Goal: Task Accomplishment & Management: Use online tool/utility

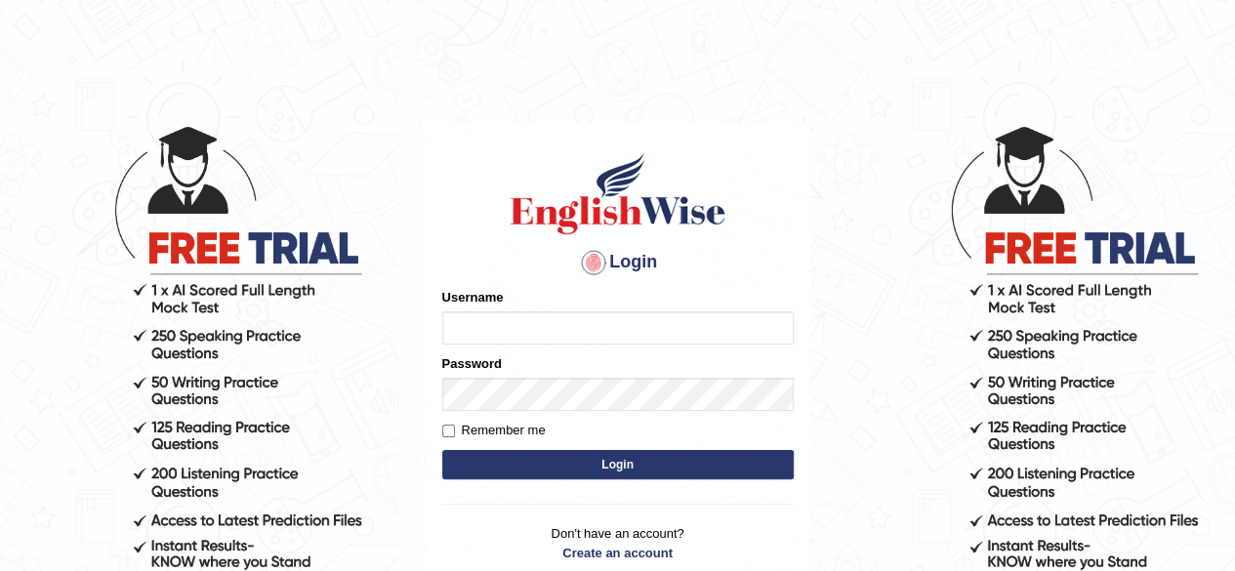
click at [508, 336] on input "Username" at bounding box center [618, 327] width 352 height 33
type input "Damanjit"
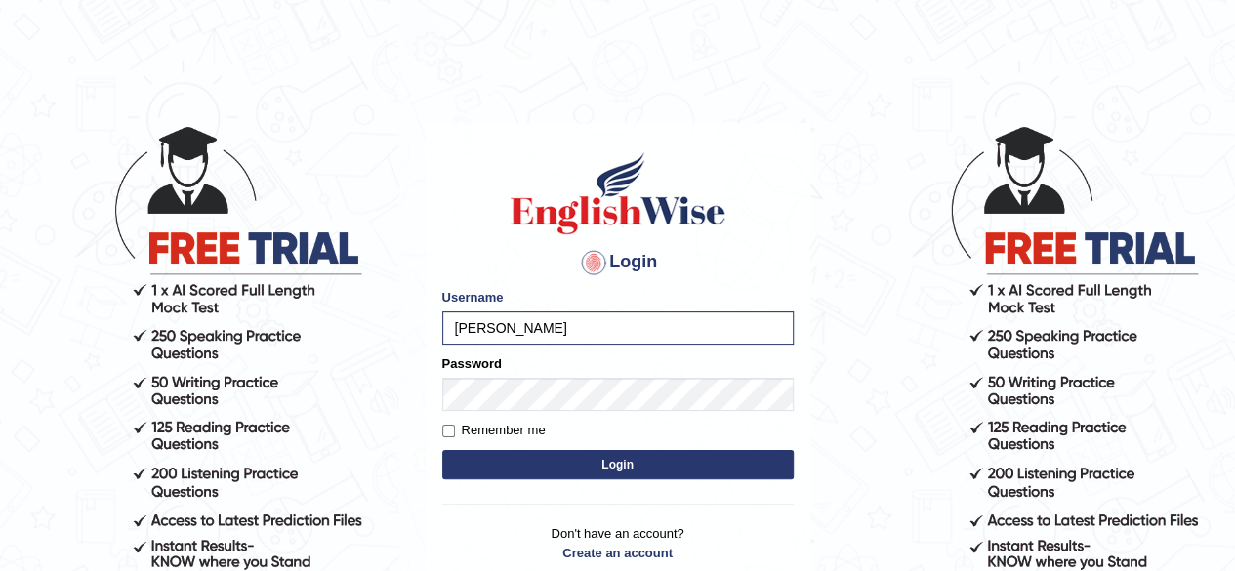
click at [573, 472] on button "Login" at bounding box center [618, 464] width 352 height 29
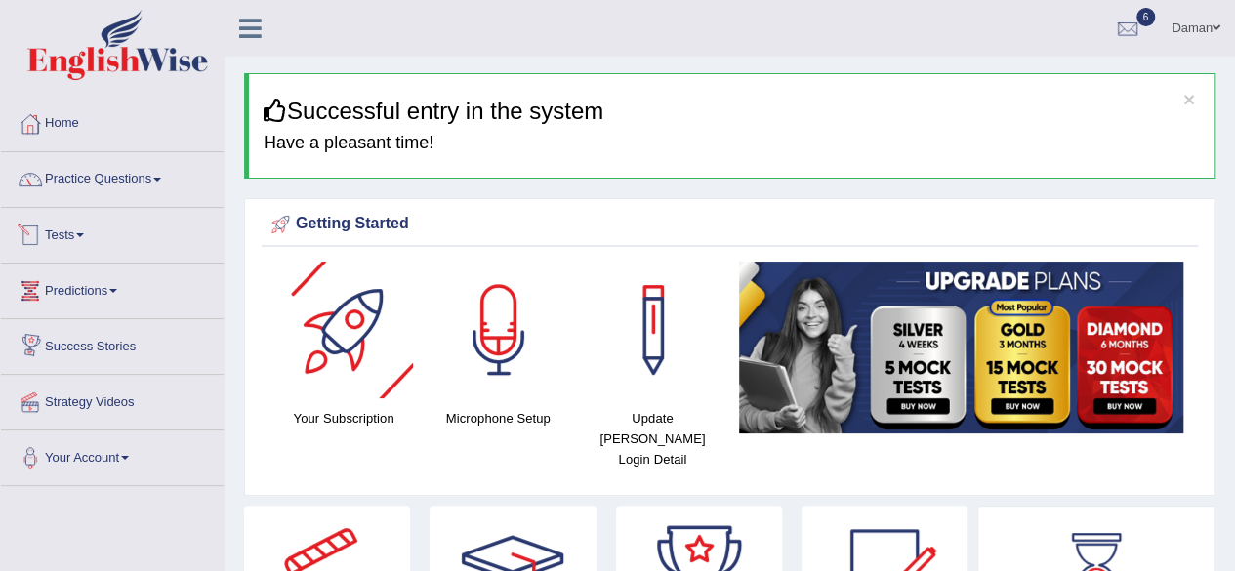
click at [71, 235] on link "Tests" at bounding box center [112, 232] width 223 height 49
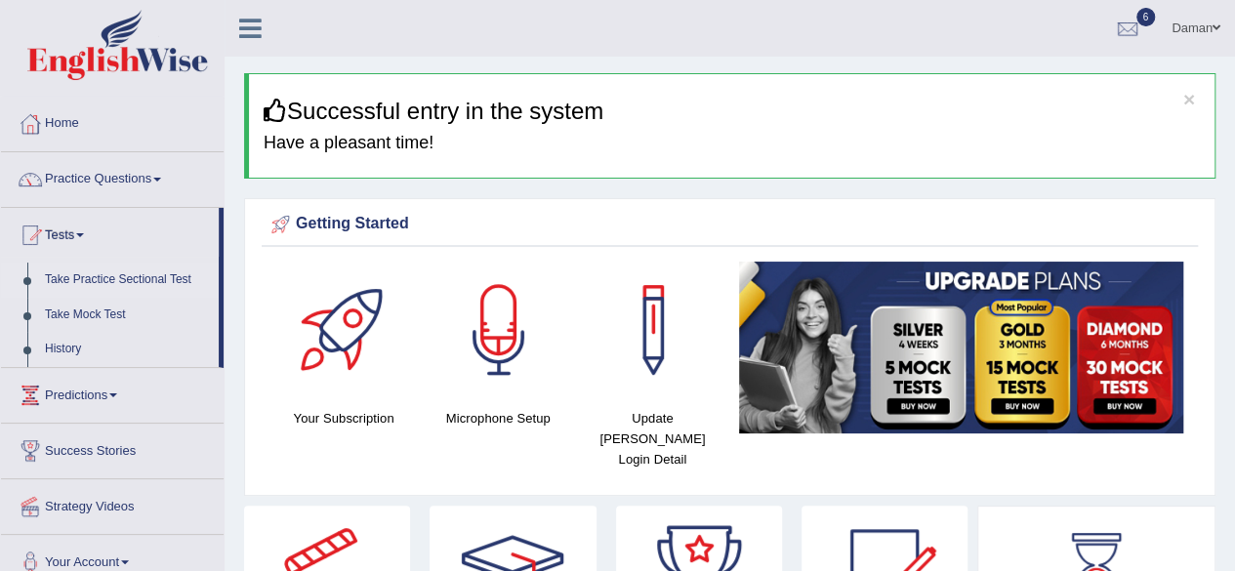
click at [92, 277] on link "Take Practice Sectional Test" at bounding box center [127, 280] width 183 height 35
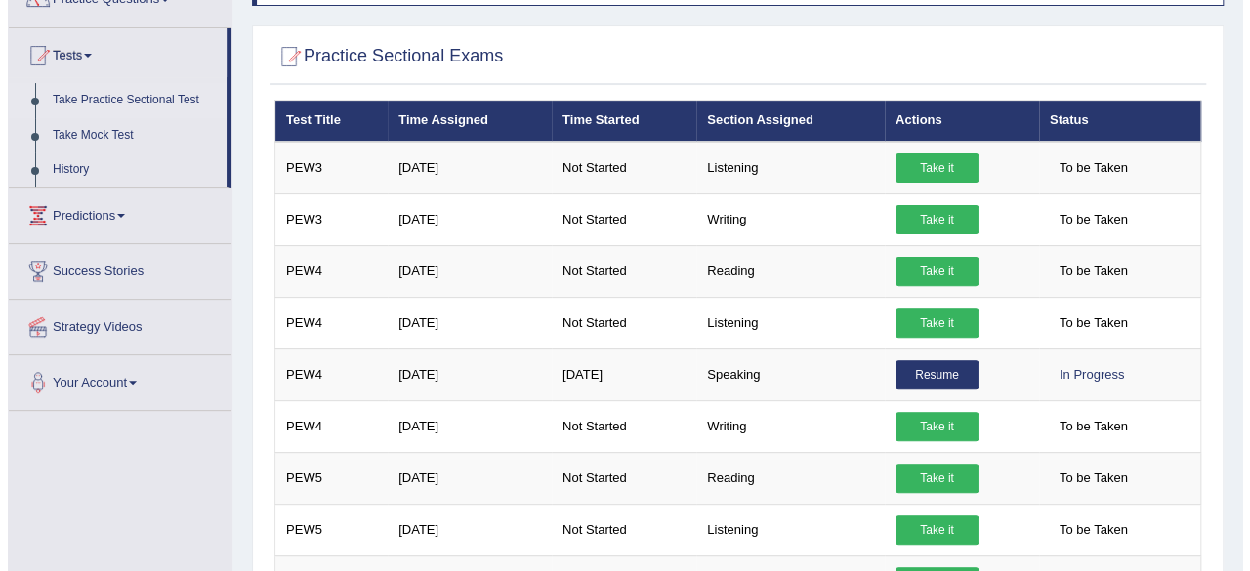
scroll to position [163, 0]
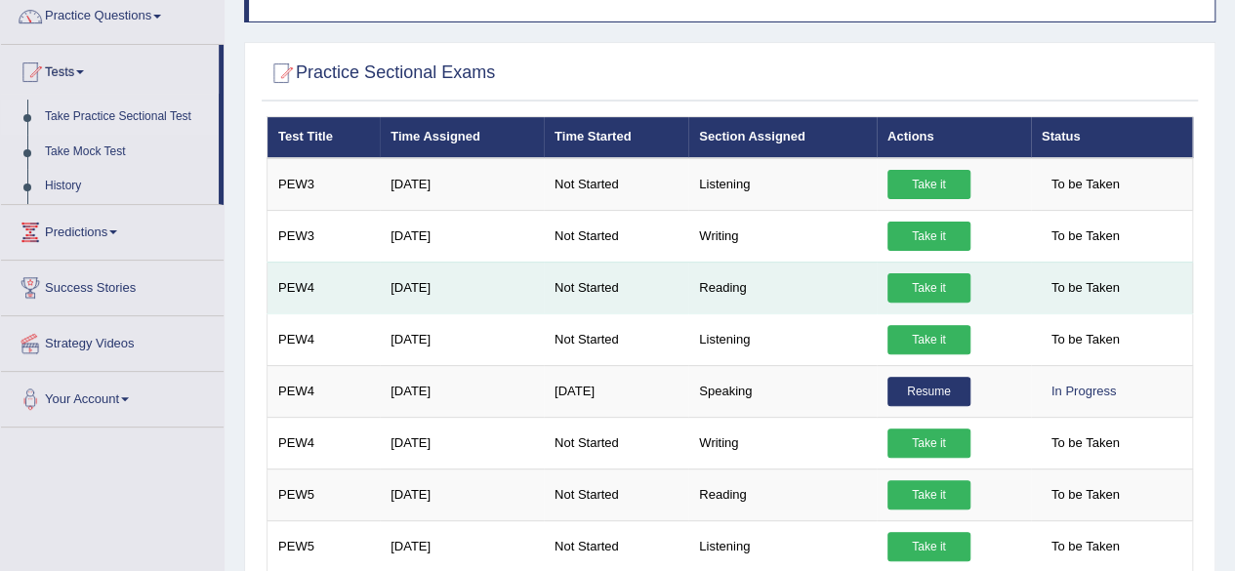
click at [928, 283] on link "Take it" at bounding box center [929, 287] width 83 height 29
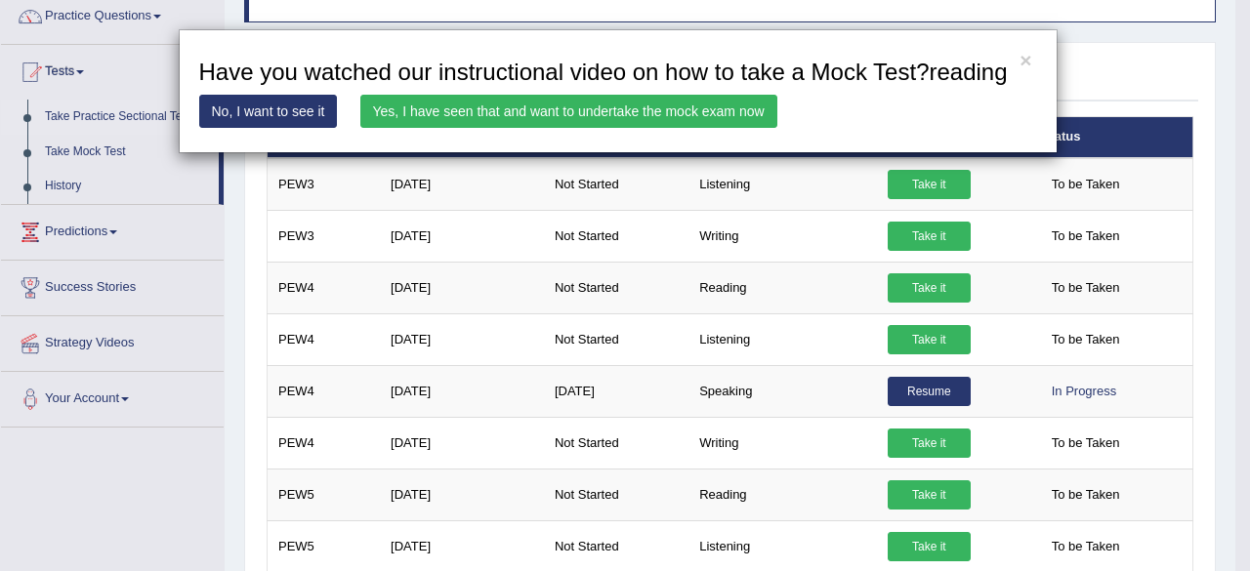
click at [731, 114] on link "Yes, I have seen that and want to undertake the mock exam now" at bounding box center [568, 111] width 417 height 33
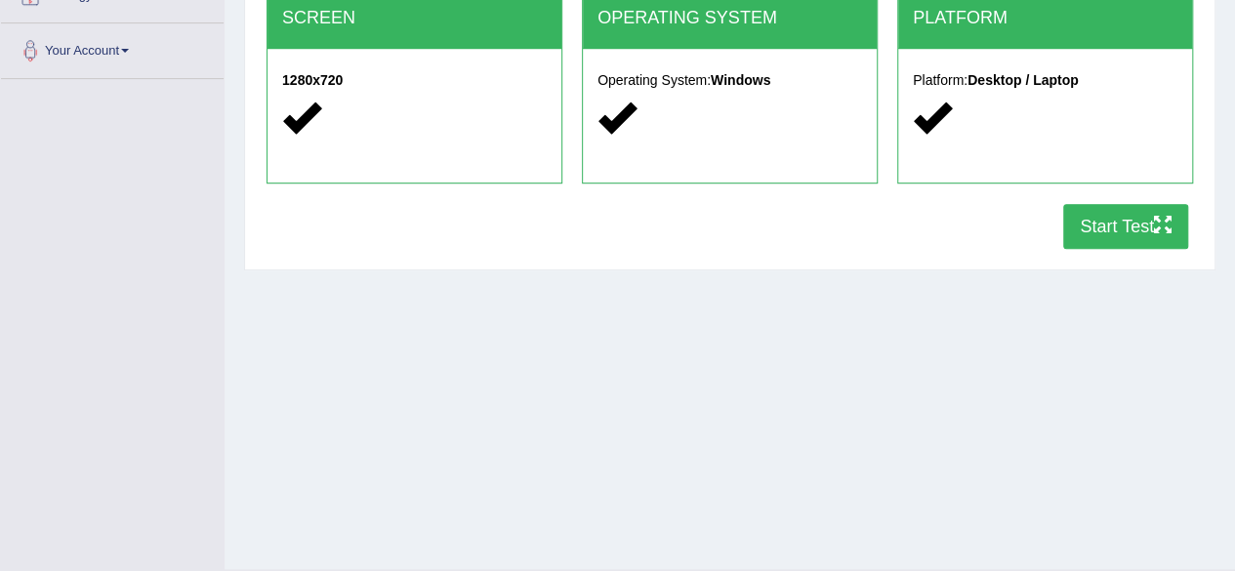
scroll to position [408, 0]
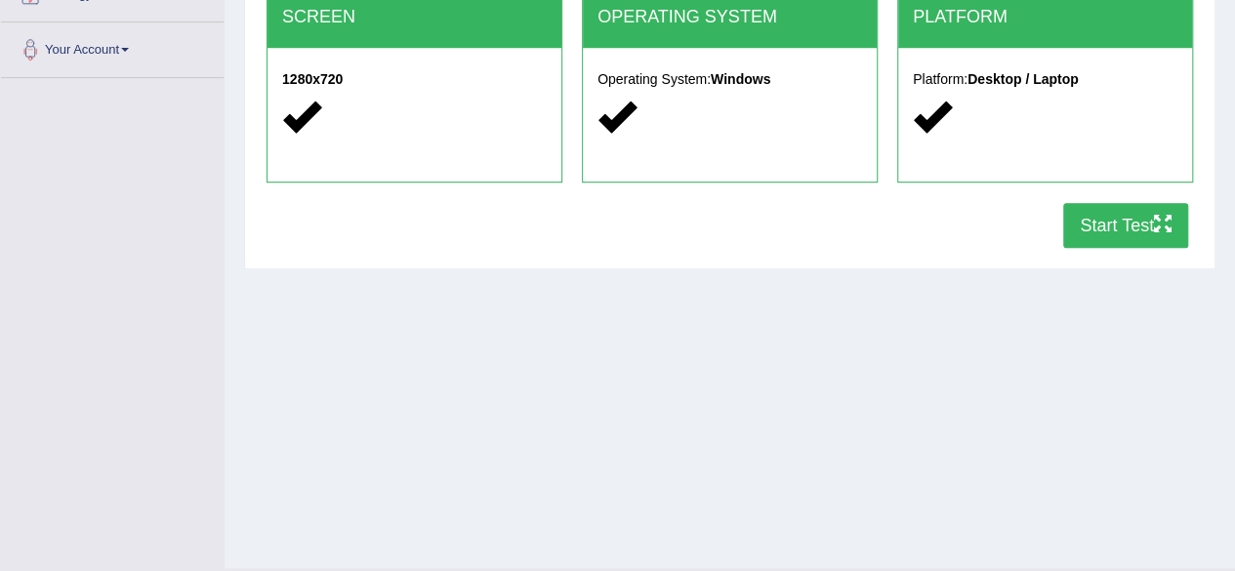
click at [1120, 229] on button "Start Test" at bounding box center [1125, 225] width 125 height 45
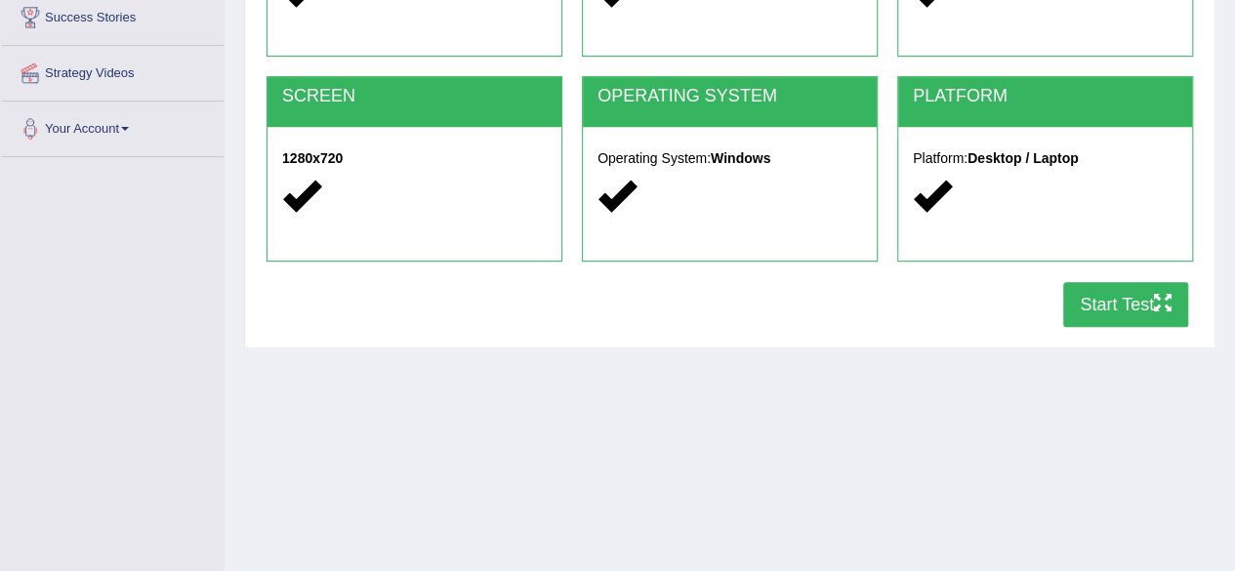
scroll to position [303, 0]
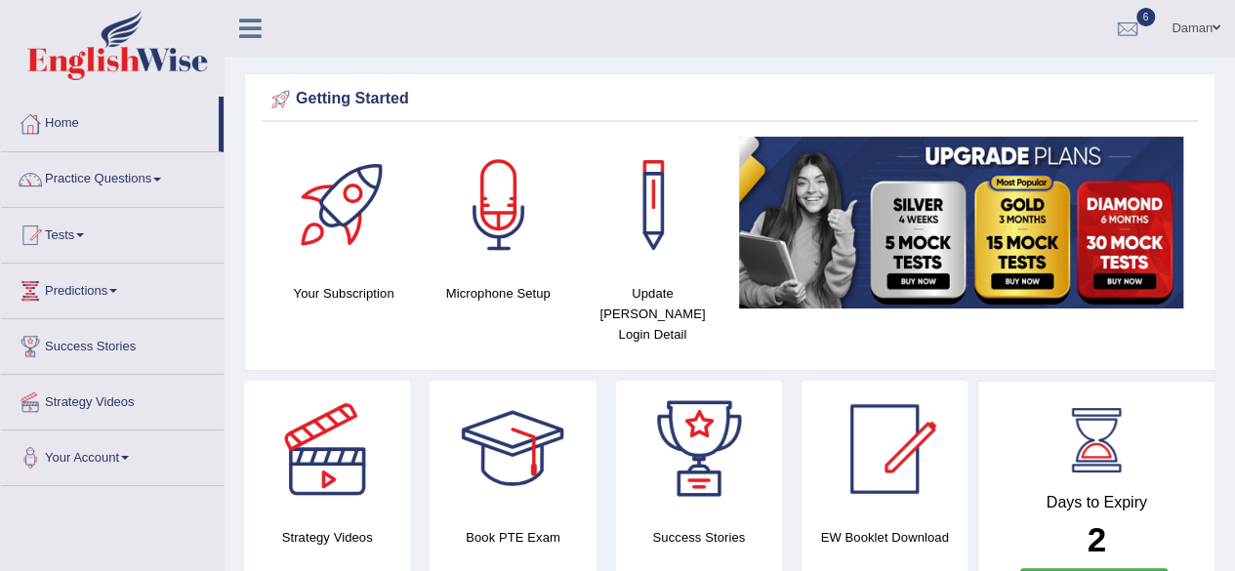
click at [56, 125] on link "Home" at bounding box center [110, 121] width 218 height 49
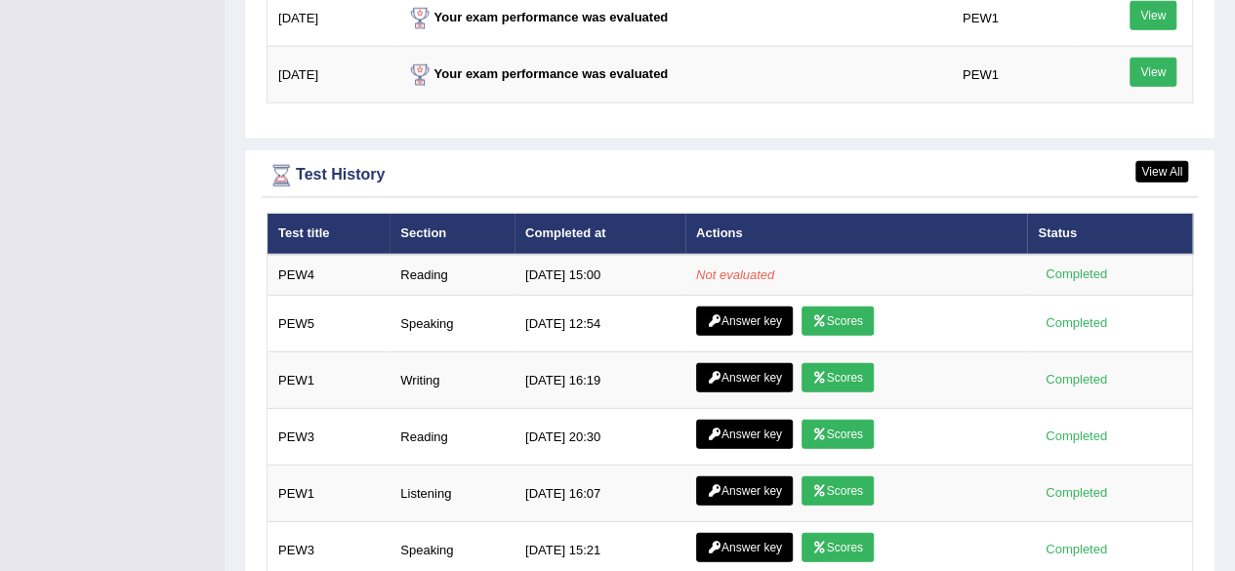
scroll to position [2768, 0]
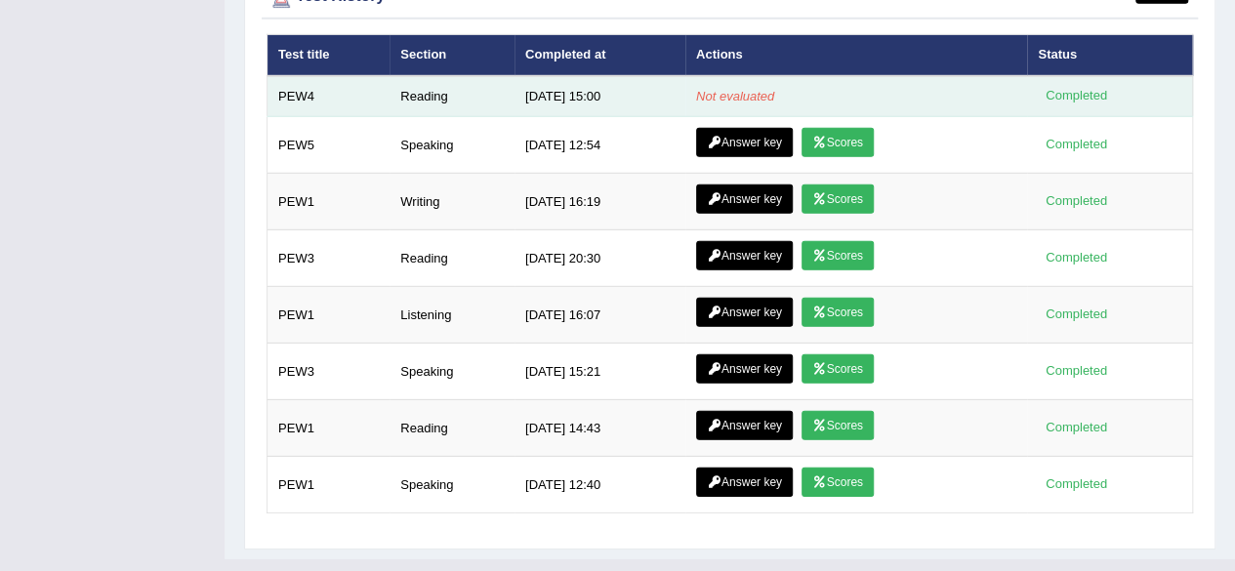
click at [418, 76] on td "Reading" at bounding box center [452, 96] width 125 height 41
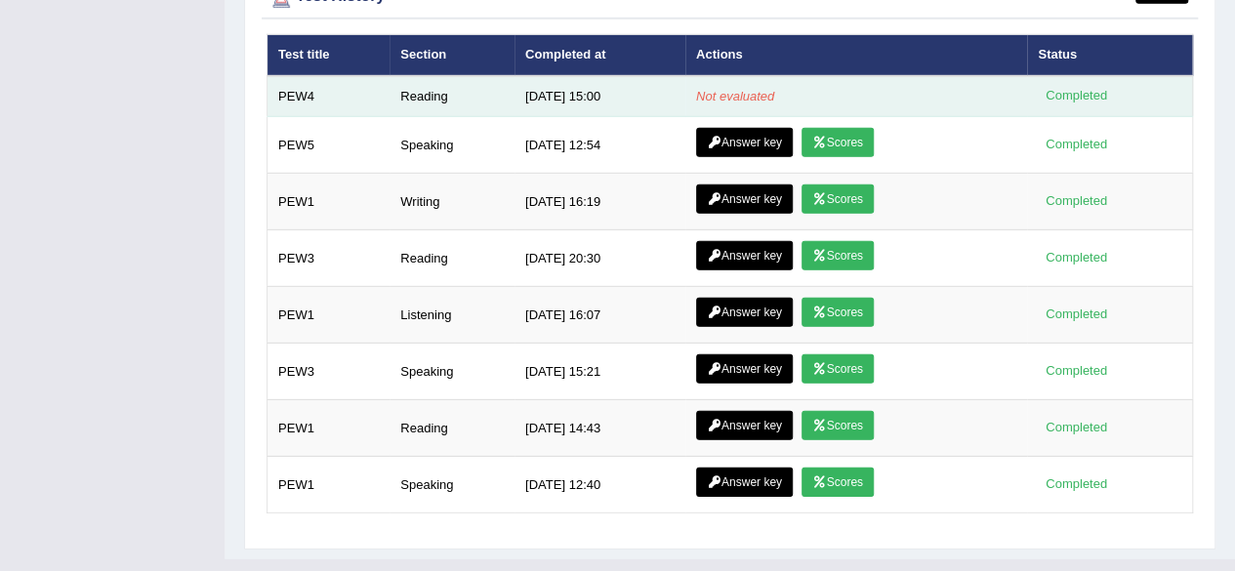
click at [418, 76] on td "Reading" at bounding box center [452, 96] width 125 height 41
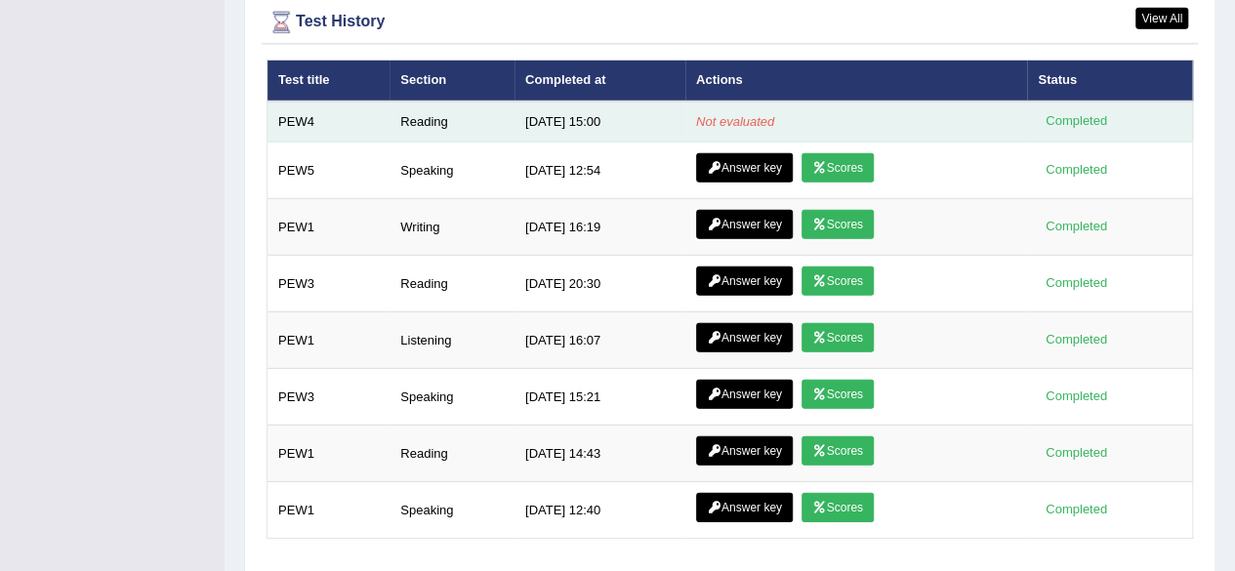
scroll to position [2750, 0]
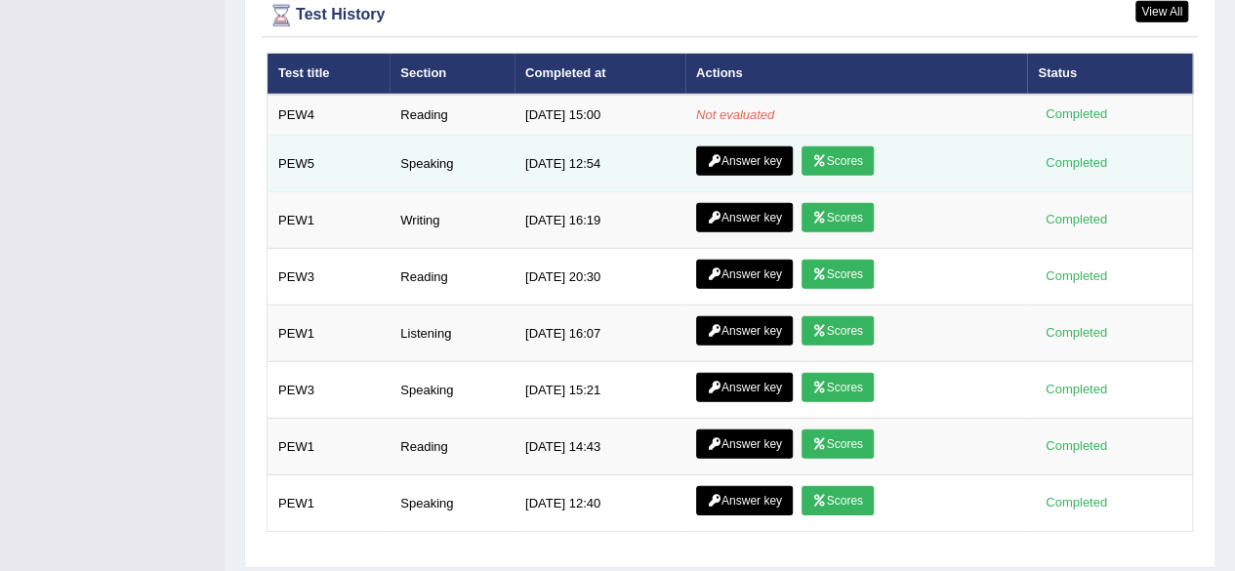
click at [832, 146] on link "Scores" at bounding box center [838, 160] width 72 height 29
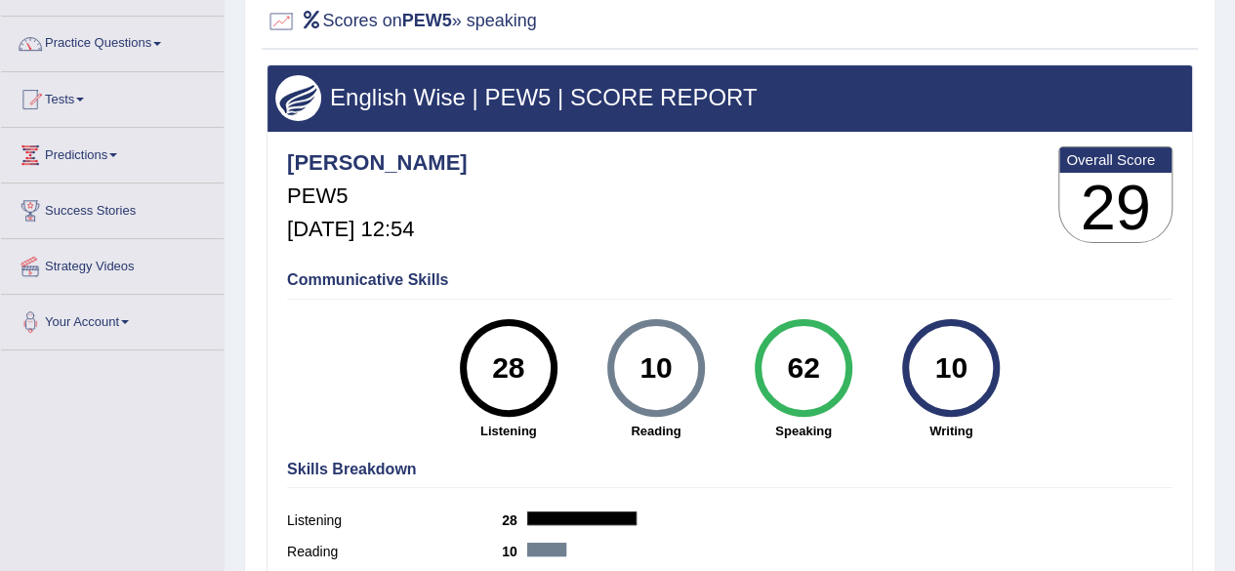
scroll to position [37, 0]
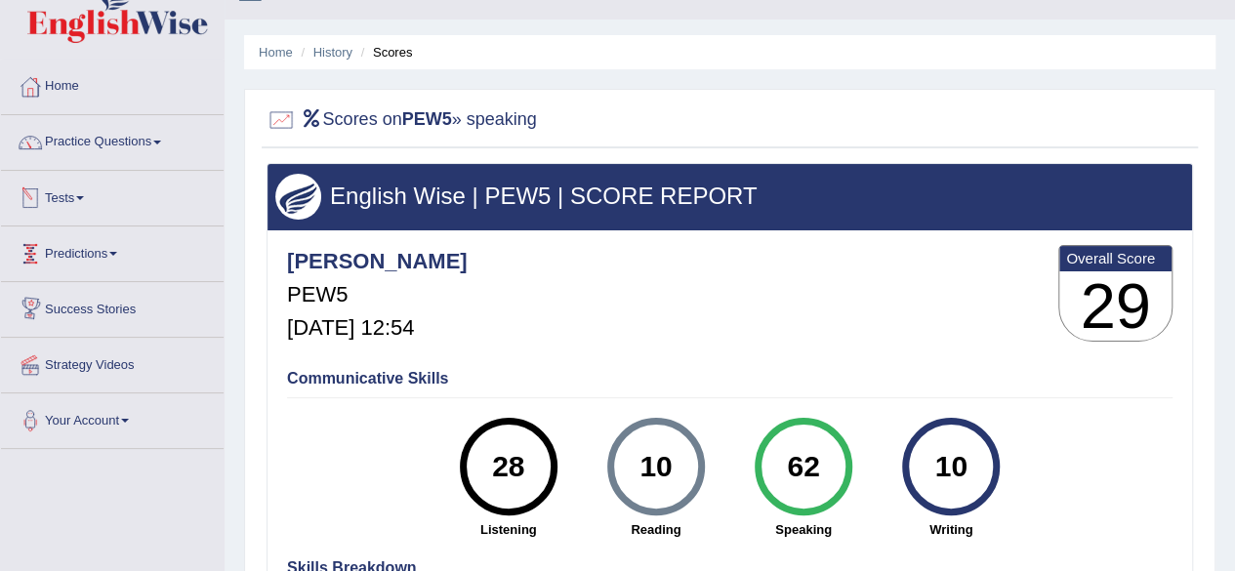
click at [66, 197] on link "Tests" at bounding box center [112, 195] width 223 height 49
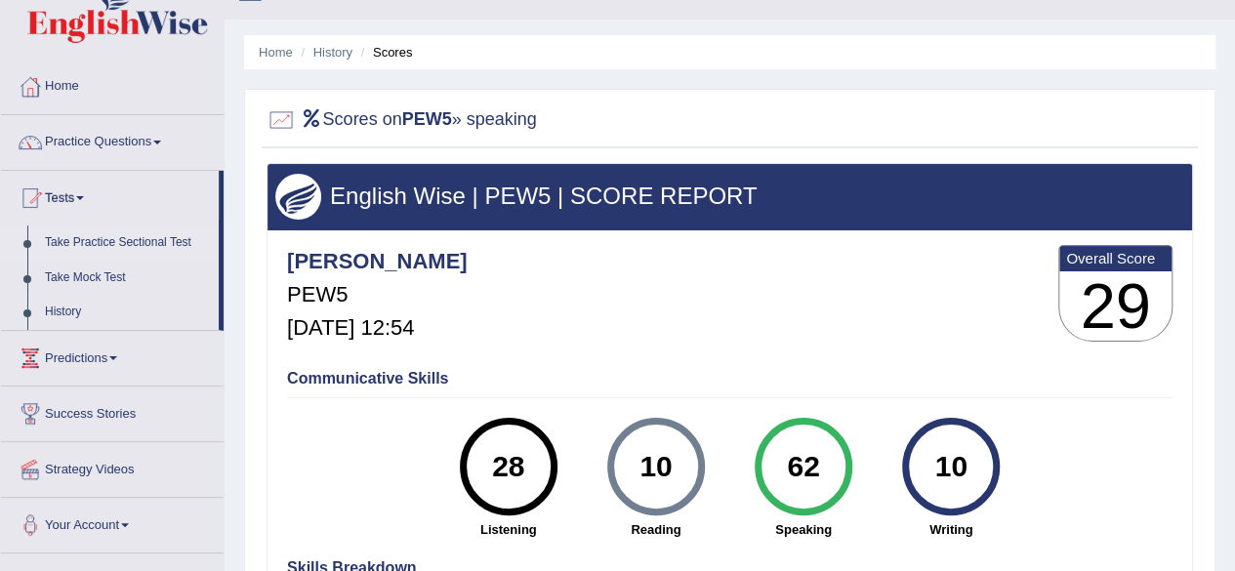
click at [103, 243] on link "Take Practice Sectional Test" at bounding box center [127, 243] width 183 height 35
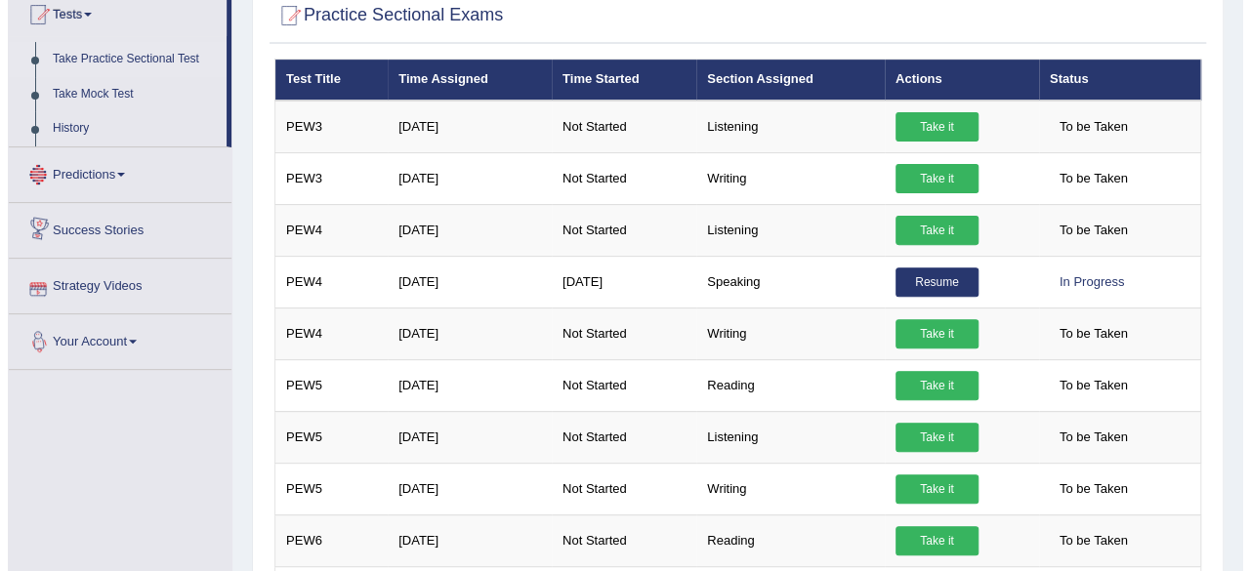
scroll to position [223, 0]
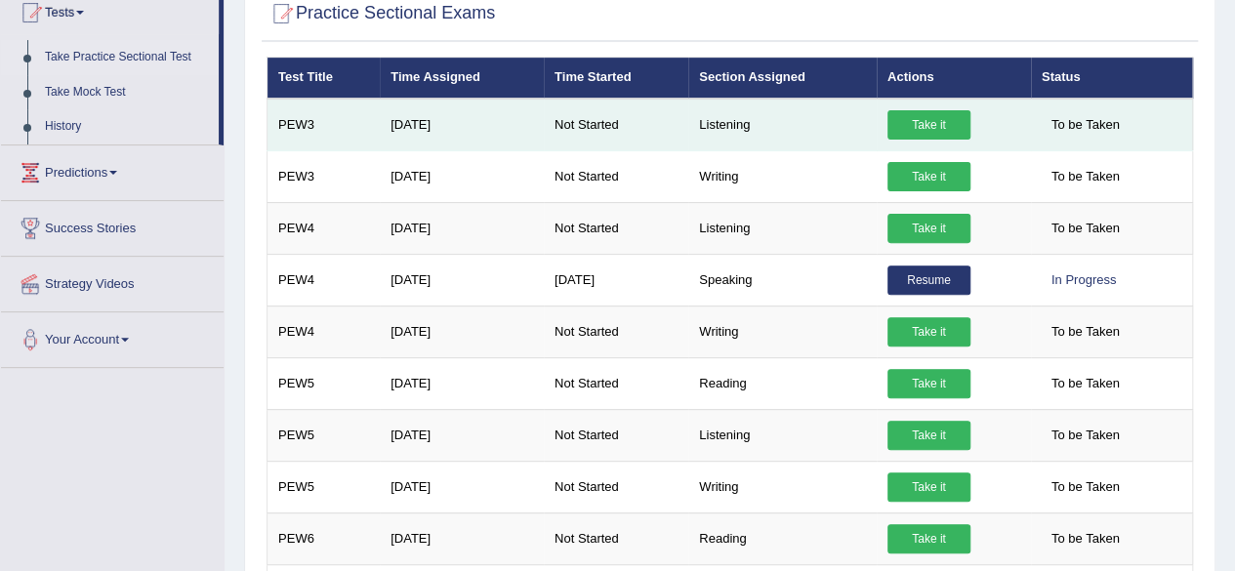
click at [924, 122] on link "Take it" at bounding box center [929, 124] width 83 height 29
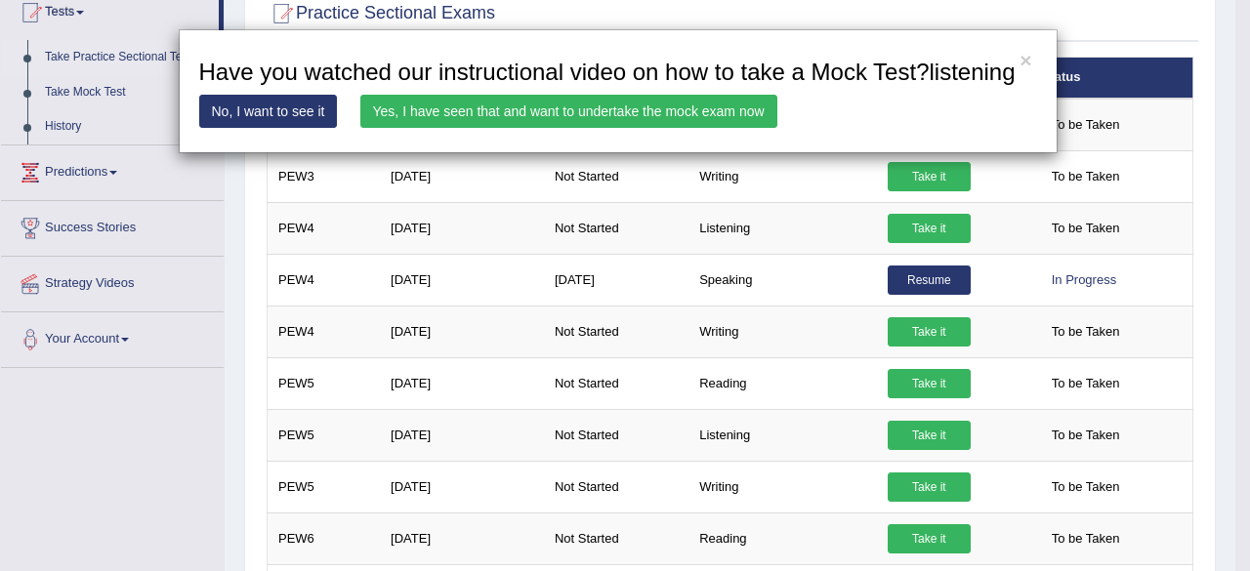
click at [742, 114] on link "Yes, I have seen that and want to undertake the mock exam now" at bounding box center [568, 111] width 417 height 33
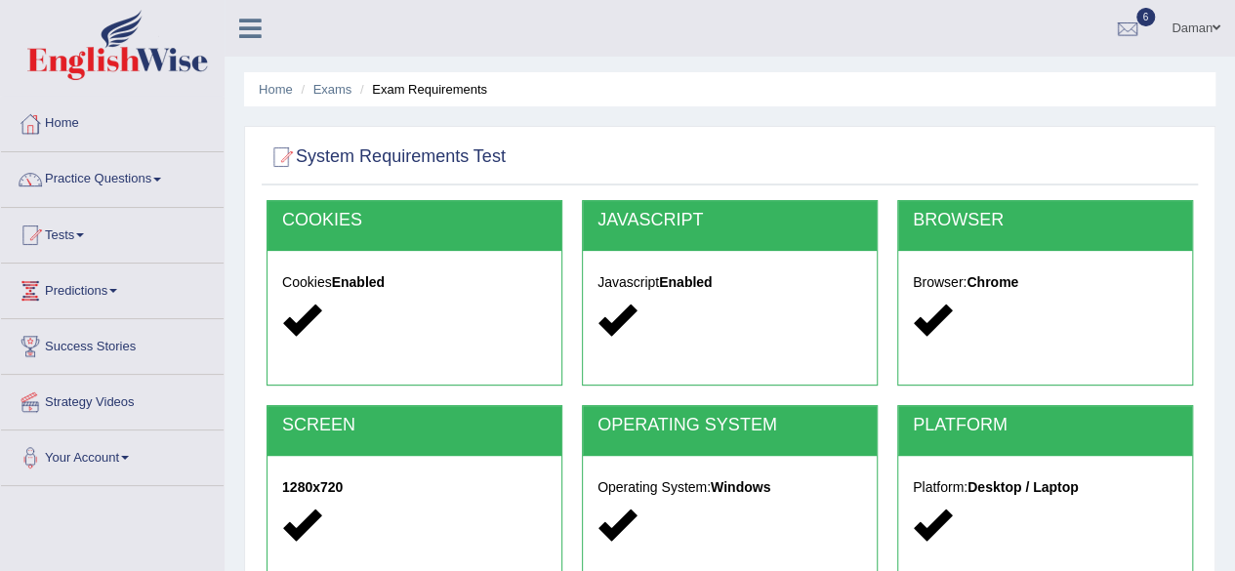
scroll to position [453, 0]
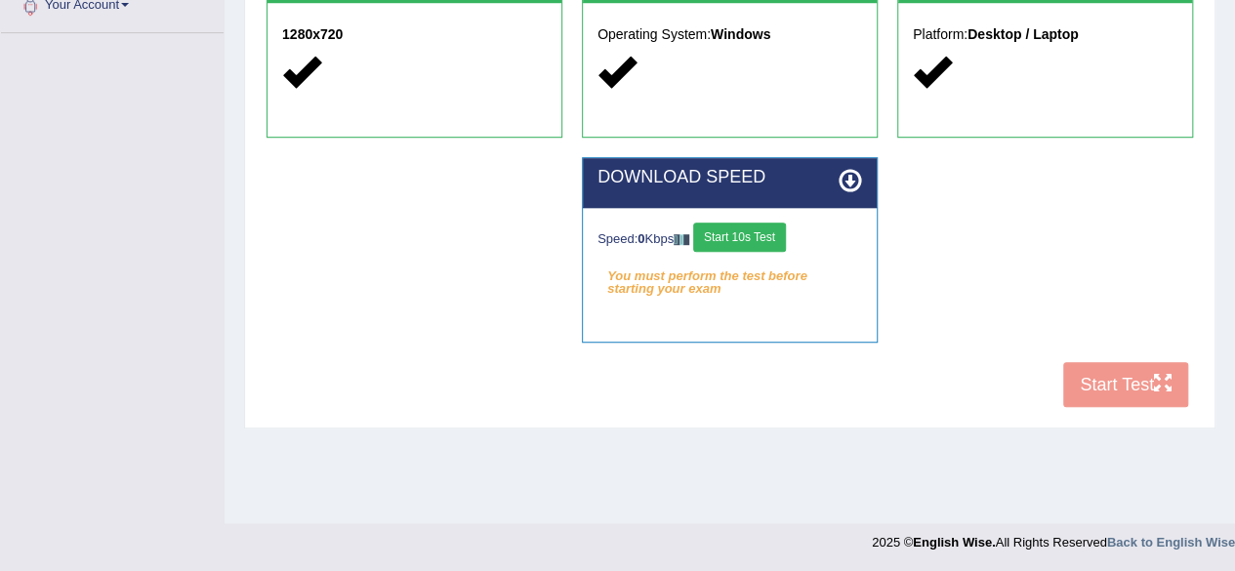
click at [693, 273] on em "You must perform the test before starting your exam" at bounding box center [730, 276] width 265 height 29
click at [752, 231] on button "Start 10s Test" at bounding box center [739, 237] width 93 height 29
click at [752, 231] on button "Start 10s Test" at bounding box center [760, 237] width 93 height 29
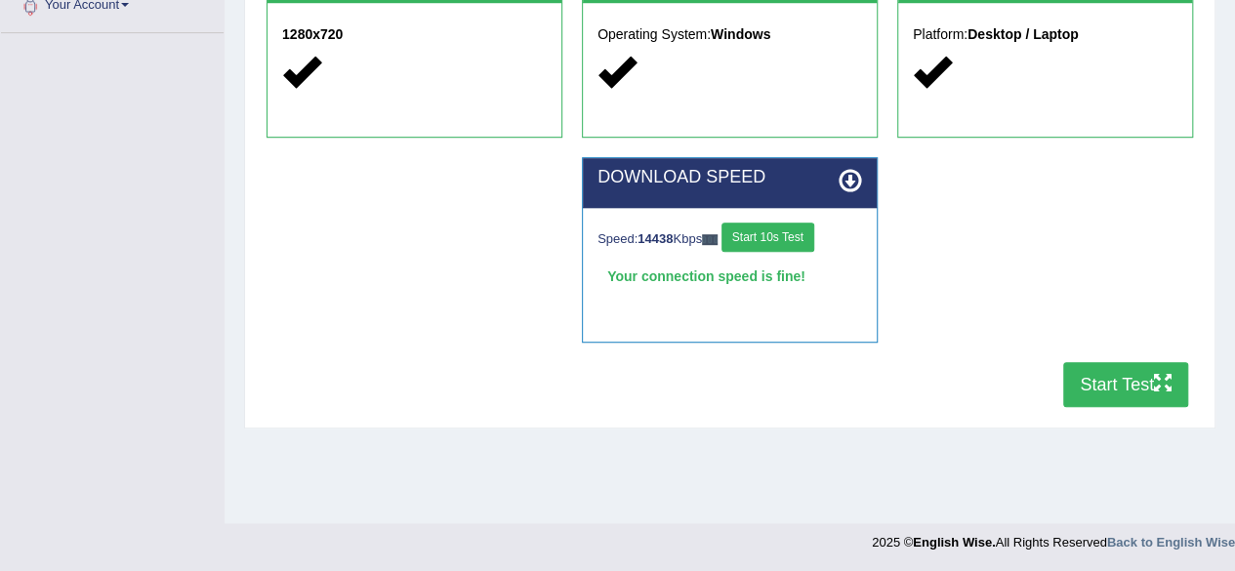
click at [1100, 383] on button "Start Test" at bounding box center [1125, 384] width 125 height 45
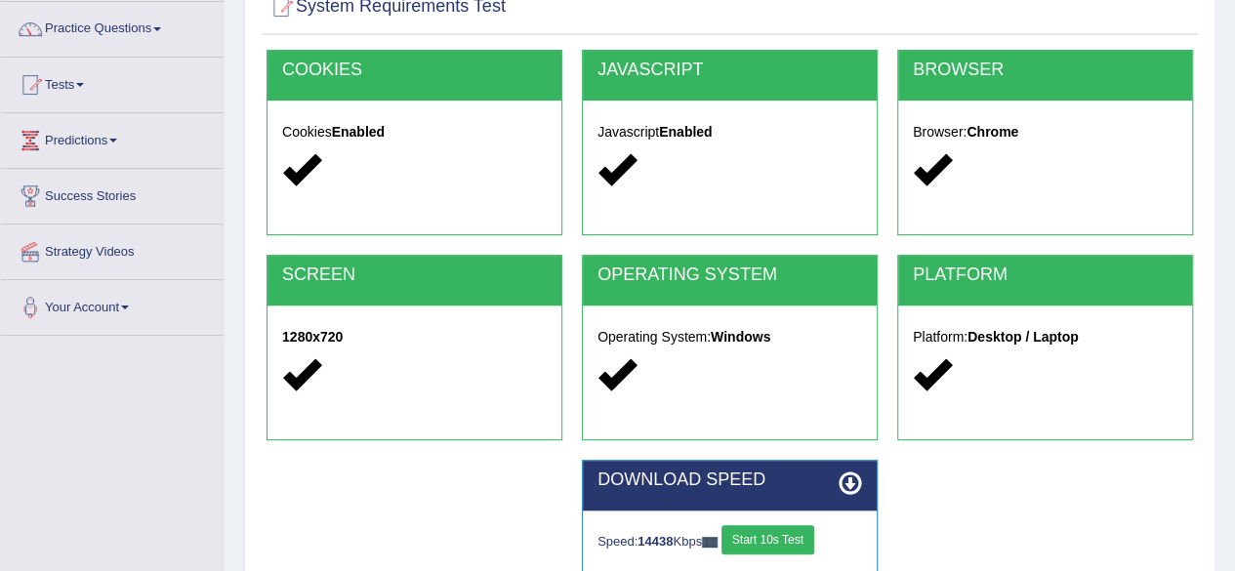
scroll to position [0, 0]
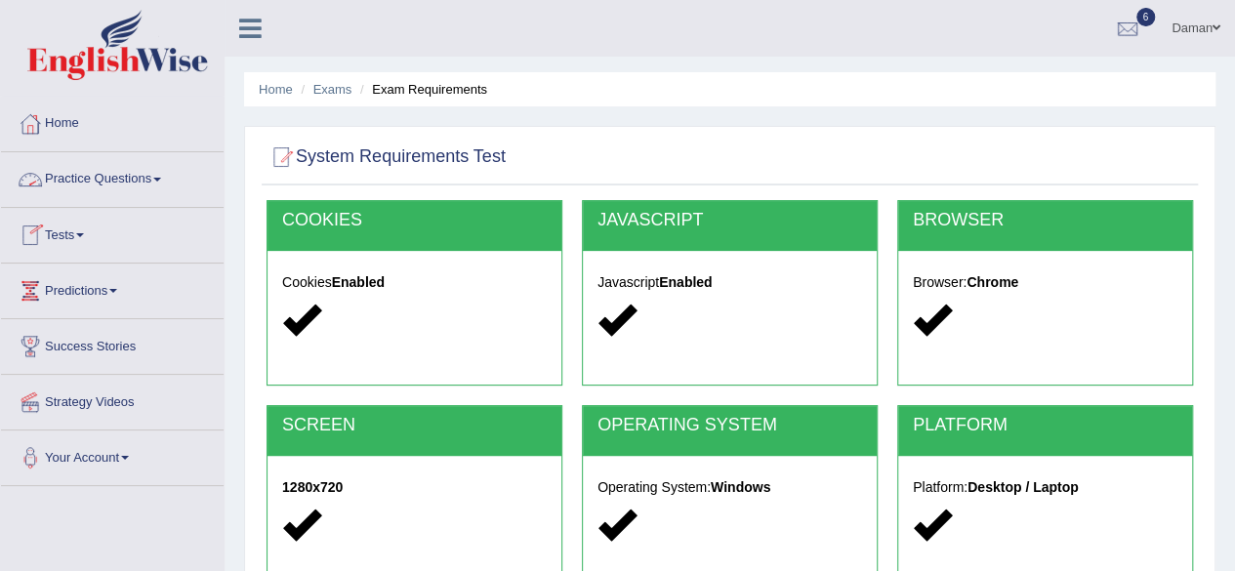
click at [92, 175] on link "Practice Questions" at bounding box center [112, 176] width 223 height 49
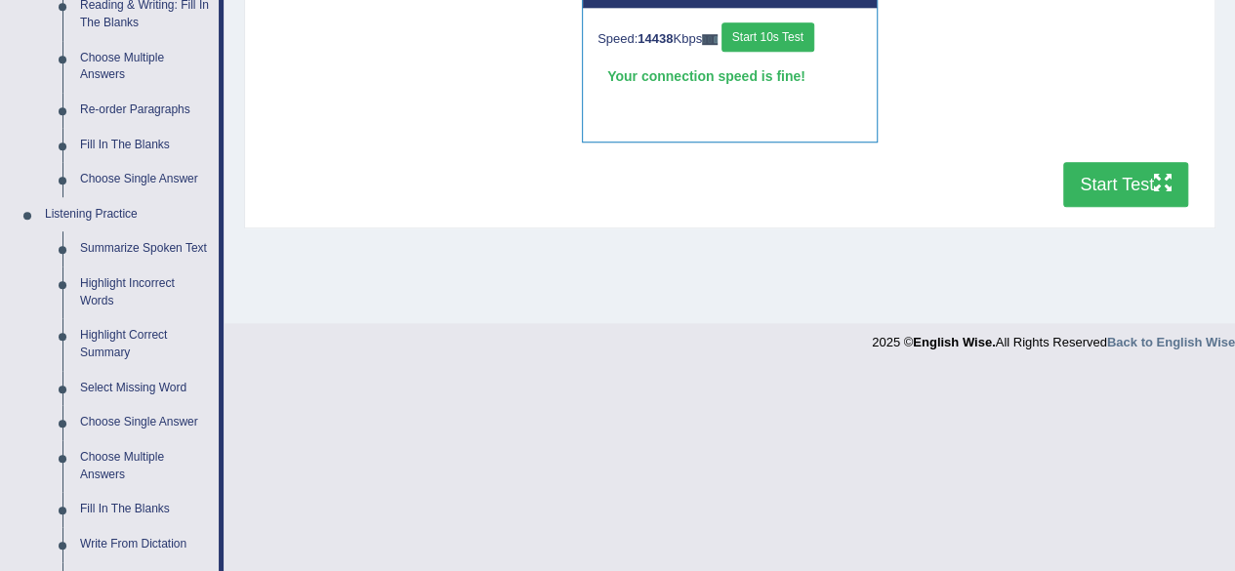
scroll to position [667, 0]
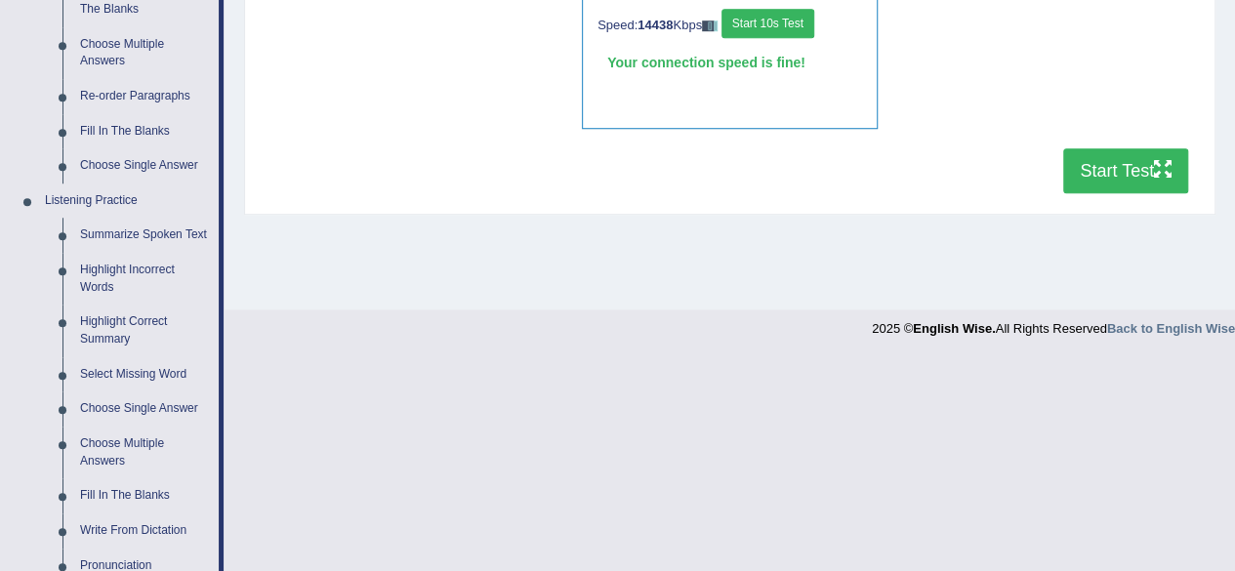
click at [1113, 177] on button "Start Test" at bounding box center [1125, 170] width 125 height 45
